Goal: Task Accomplishment & Management: Use online tool/utility

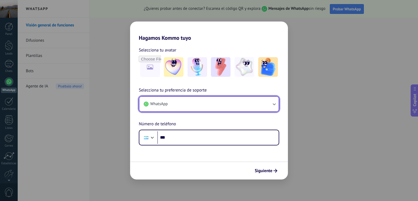
click at [179, 109] on button "WhatsApp" at bounding box center [208, 104] width 139 height 15
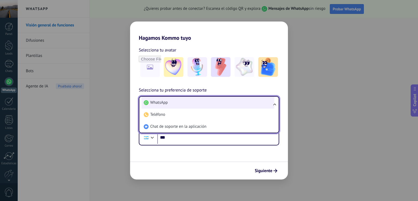
click at [193, 101] on li "WhatsApp" at bounding box center [207, 103] width 133 height 12
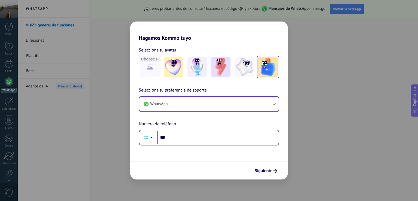
click at [271, 72] on img at bounding box center [268, 67] width 20 height 20
click at [157, 67] on input "file" at bounding box center [149, 66] width 21 height 21
click at [211, 85] on div "Selecciona tu avatar Restablecer Selecciona tu preferencia de soporte WhatsApp …" at bounding box center [209, 93] width 158 height 104
click at [270, 65] on img at bounding box center [268, 67] width 20 height 20
click at [193, 50] on link "Restablecer" at bounding box center [188, 49] width 21 height 5
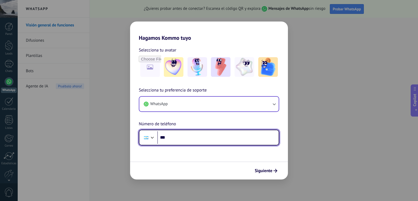
click at [150, 135] on div at bounding box center [152, 137] width 7 height 7
drag, startPoint x: 183, startPoint y: 131, endPoint x: 131, endPoint y: 125, distance: 52.2
click at [131, 125] on div "Selecciona tu preferencia de soporte WhatsApp Número de teléfono Phone ***" at bounding box center [209, 116] width 158 height 58
type input "**********"
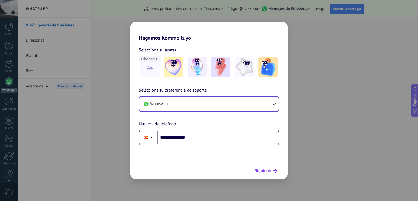
click at [257, 170] on span "Siguiente" at bounding box center [264, 171] width 18 height 4
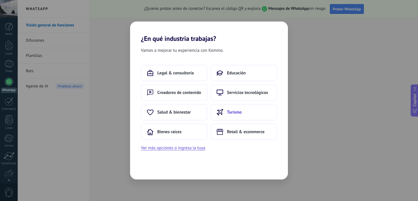
click at [228, 119] on button "Turismo" at bounding box center [243, 112] width 66 height 16
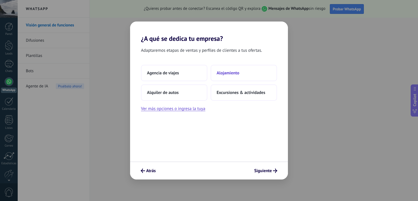
click at [222, 71] on span "Alojamiento" at bounding box center [227, 72] width 23 height 5
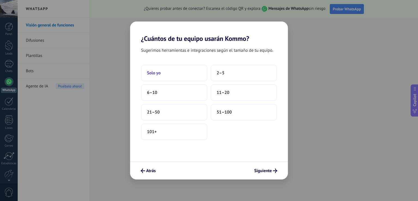
click at [184, 73] on button "Solo yo" at bounding box center [174, 73] width 66 height 16
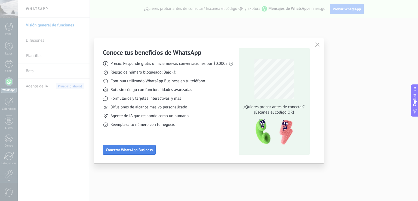
click at [126, 149] on span "Conectar WhatsApp Business" at bounding box center [129, 150] width 47 height 4
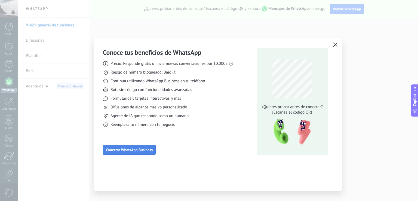
click at [120, 149] on span "Conectar WhatsApp Business" at bounding box center [129, 150] width 47 height 4
click at [134, 150] on span "Conectar WhatsApp Business" at bounding box center [129, 150] width 47 height 4
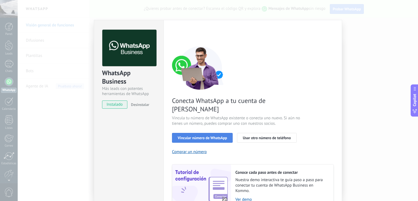
click at [187, 136] on span "Vincular número de WhatsApp" at bounding box center [202, 138] width 49 height 4
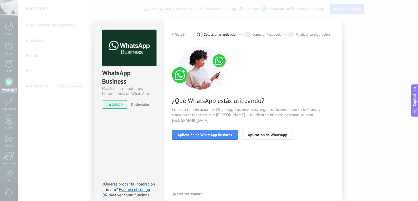
click at [187, 133] on span "Aplicación de WhatsApp Business" at bounding box center [205, 135] width 54 height 4
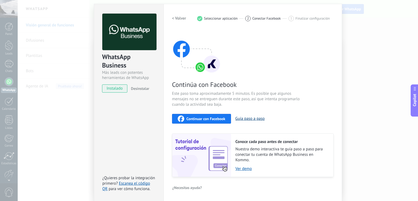
scroll to position [16, 0]
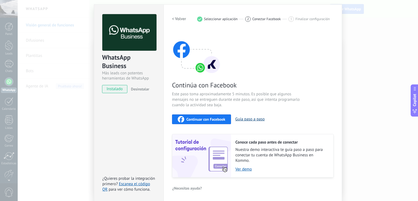
click at [250, 119] on button "Guía paso a paso" at bounding box center [249, 118] width 29 height 5
click at [207, 119] on span "Continuar con Facebook" at bounding box center [205, 119] width 39 height 4
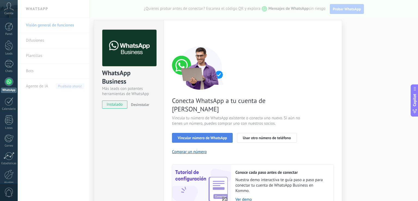
click at [222, 136] on span "Vincular número de WhatsApp" at bounding box center [202, 138] width 49 height 4
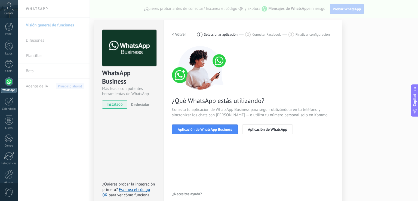
click at [222, 130] on span "Aplicación de WhatsApp Business" at bounding box center [205, 129] width 54 height 4
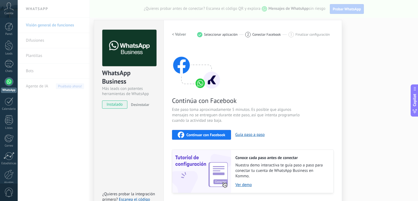
click at [213, 134] on span "Continuar con Facebook" at bounding box center [205, 135] width 39 height 4
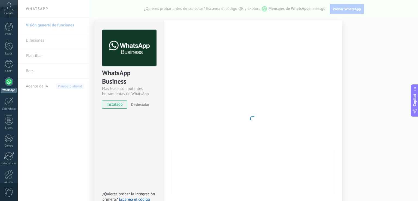
click at [379, 86] on div "WhatsApp Business Más leads con potentes herramientas de WhatsApp instalado Des…" at bounding box center [218, 100] width 400 height 201
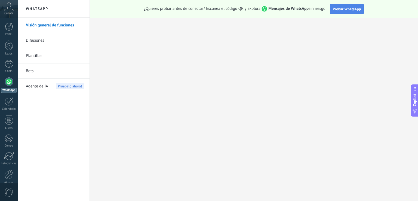
click at [346, 5] on button "Probar WhatsApp" at bounding box center [347, 9] width 34 height 10
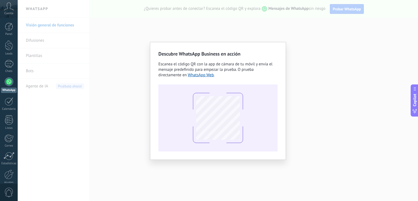
click at [233, 16] on div "Descubre WhatsApp Business en acción Escanea el código QR con la app [PERSON_NA…" at bounding box center [218, 100] width 400 height 201
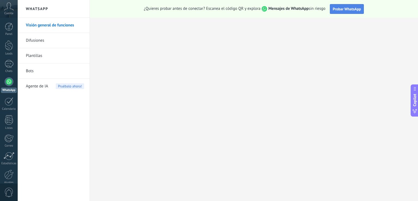
click at [340, 11] on span "Probar WhatsApp" at bounding box center [347, 9] width 28 height 5
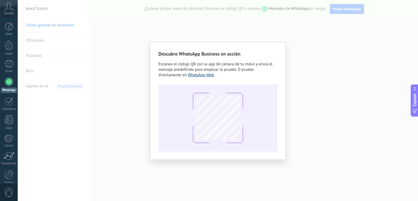
click at [210, 76] on link "WhatsApp Web" at bounding box center [201, 74] width 26 height 5
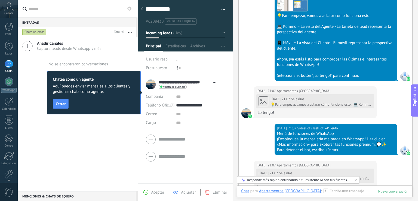
scroll to position [427, 0]
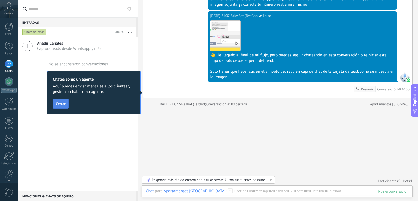
click at [63, 104] on span "Cerrar" at bounding box center [61, 104] width 10 height 4
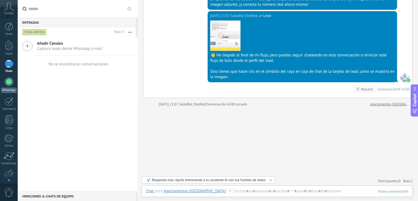
click at [11, 82] on div at bounding box center [9, 81] width 9 height 9
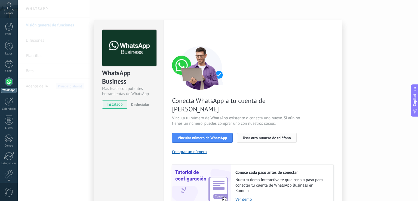
click at [248, 136] on span "Usar otro número de teléfono" at bounding box center [267, 138] width 48 height 4
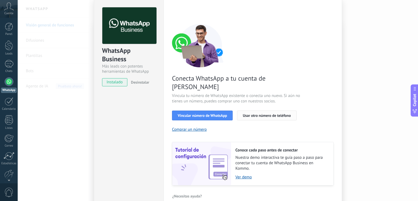
scroll to position [22, 0]
drag, startPoint x: 242, startPoint y: 168, endPoint x: 213, endPoint y: 86, distance: 87.6
click at [213, 93] on span "Vincula tu número de WhatsApp existente o conecta uno nuevo. Si aún no tienes u…" at bounding box center [236, 98] width 129 height 11
click at [248, 111] on button "Usar otro número de teléfono" at bounding box center [266, 116] width 59 height 10
click at [201, 114] on span "Vincular número de WhatsApp" at bounding box center [202, 116] width 49 height 4
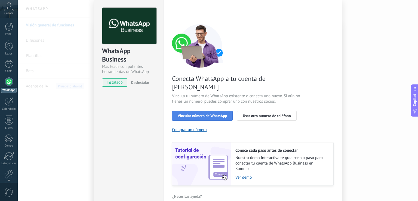
scroll to position [7, 0]
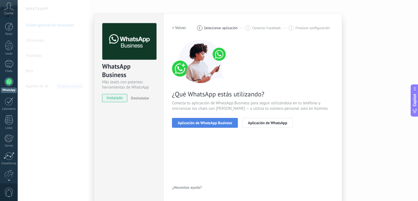
click at [218, 123] on span "Aplicación de WhatsApp Business" at bounding box center [205, 123] width 54 height 4
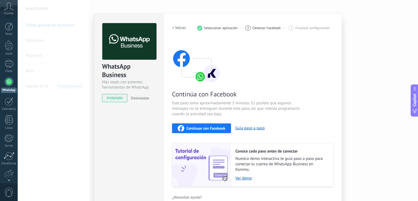
click at [212, 126] on span "Continuar con Facebook" at bounding box center [205, 128] width 39 height 4
click at [207, 131] on button "Continuar con Facebook" at bounding box center [201, 128] width 59 height 10
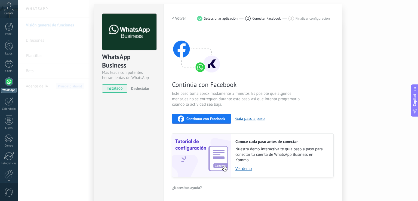
click at [379, 47] on div "WhatsApp Business Más leads con potentes herramientas de WhatsApp instalado Des…" at bounding box center [218, 100] width 400 height 201
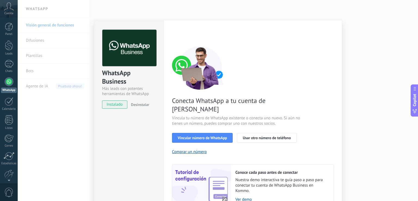
scroll to position [22, 0]
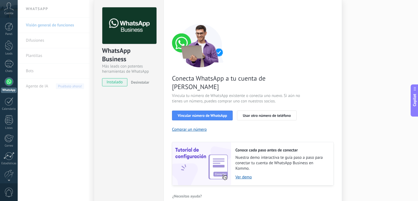
click at [46, 70] on div "WhatsApp Business Más leads con potentes herramientas de WhatsApp instalado Des…" at bounding box center [218, 100] width 400 height 201
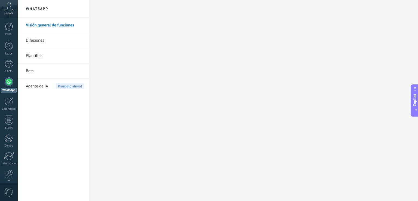
scroll to position [0, 0]
click at [46, 70] on link "Bots" at bounding box center [55, 70] width 58 height 15
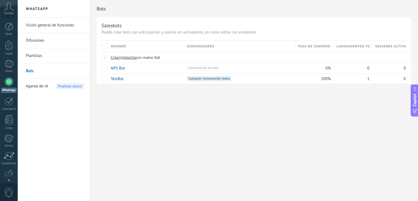
click at [10, 13] on span "Cuenta" at bounding box center [8, 14] width 9 height 4
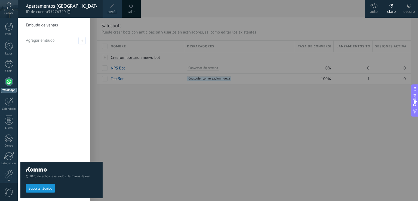
click at [10, 13] on span "Cuenta" at bounding box center [8, 14] width 9 height 4
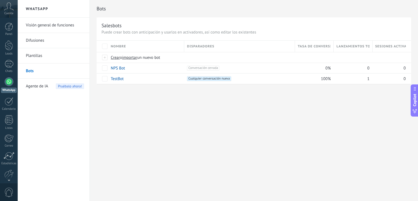
click at [10, 13] on span "Cuenta" at bounding box center [8, 14] width 9 height 4
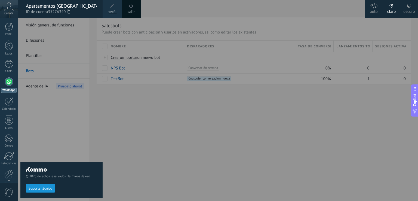
click at [10, 13] on span "Cuenta" at bounding box center [8, 14] width 9 height 4
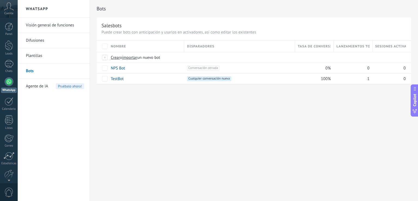
click at [10, 13] on span "Cuenta" at bounding box center [8, 14] width 9 height 4
